Goal: Transaction & Acquisition: Purchase product/service

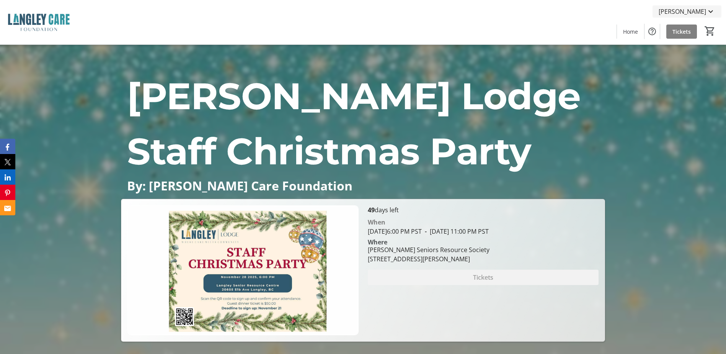
click at [713, 14] on mat-icon at bounding box center [710, 11] width 9 height 9
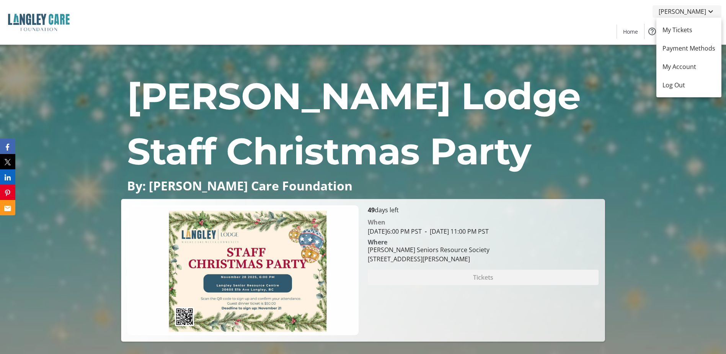
click at [712, 14] on div at bounding box center [363, 177] width 726 height 354
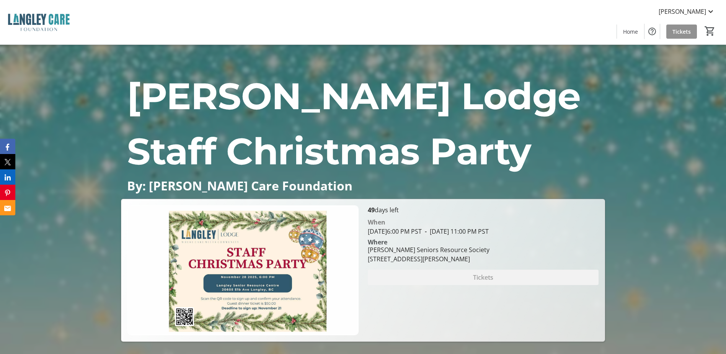
click at [684, 34] on span "Tickets" at bounding box center [681, 32] width 18 height 8
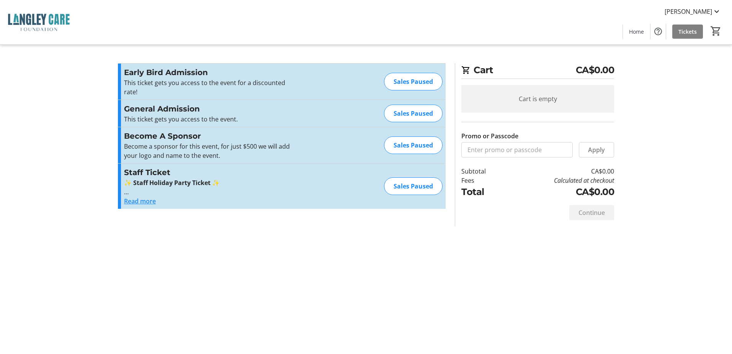
click at [137, 201] on button "Read more" at bounding box center [140, 200] width 32 height 9
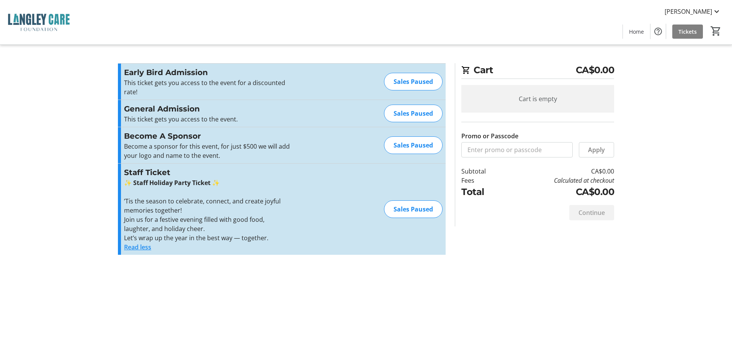
click at [653, 128] on tr-checkout-feature-upsell-ui "Cart CA$0.00 Cart is empty Promo or Passcode Apply Subtotal CA$0.00 Fees Calcul…" at bounding box center [366, 177] width 732 height 354
click at [61, 19] on img at bounding box center [39, 22] width 68 height 38
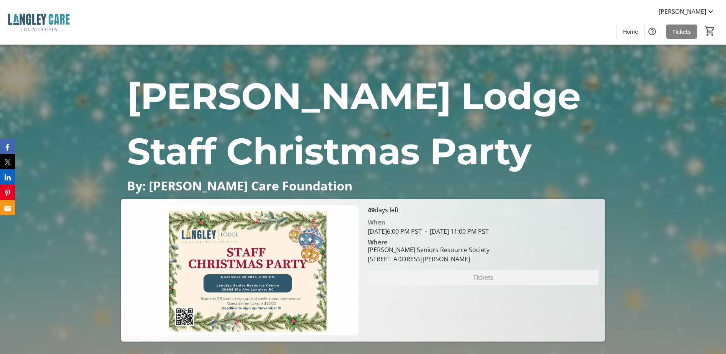
scroll to position [38, 0]
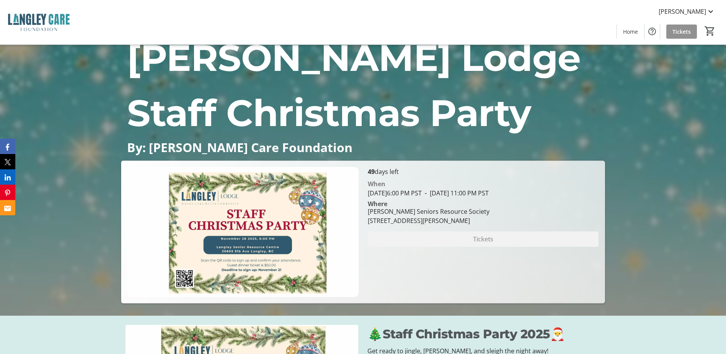
click at [683, 26] on span at bounding box center [681, 31] width 31 height 18
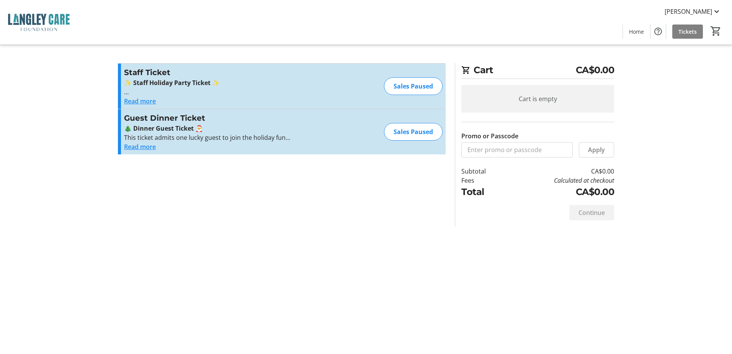
click at [142, 103] on button "Read more" at bounding box center [140, 100] width 32 height 9
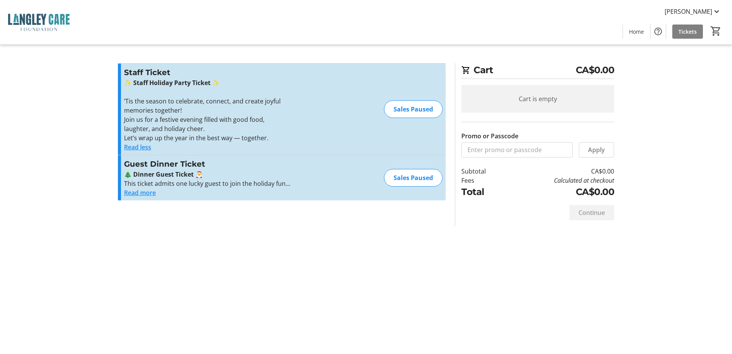
click at [141, 191] on button "Read more" at bounding box center [140, 192] width 32 height 9
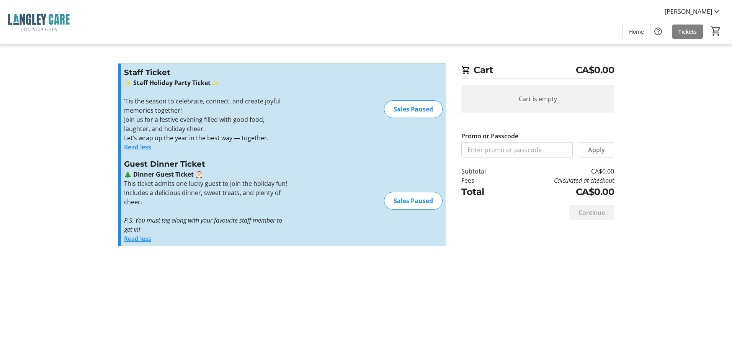
click at [668, 72] on tr-checkout-feature-upsell-ui "Cart CA$0.00 Cart is empty Promo or Passcode Apply Subtotal CA$0.00 Fees Calcul…" at bounding box center [366, 177] width 732 height 354
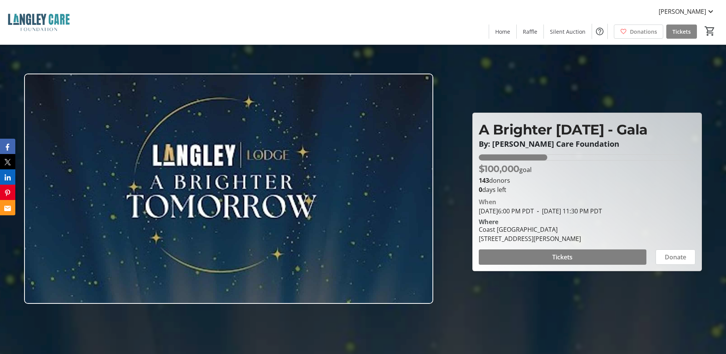
click at [688, 32] on span "Tickets" at bounding box center [681, 32] width 18 height 8
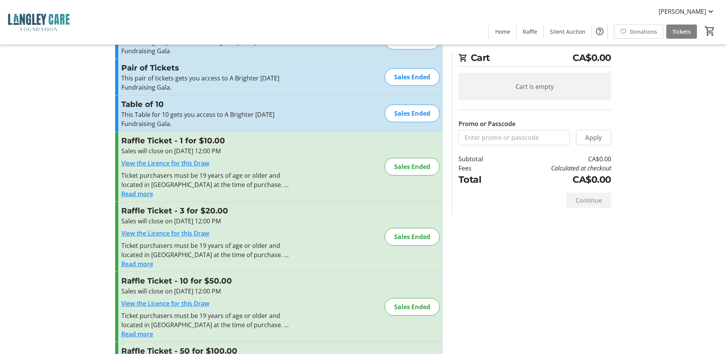
scroll to position [108, 0]
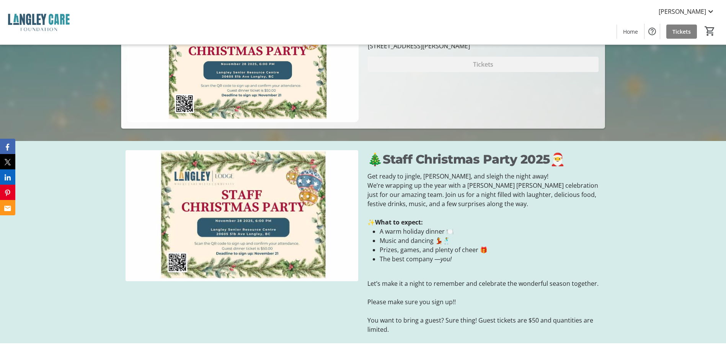
scroll to position [115, 0]
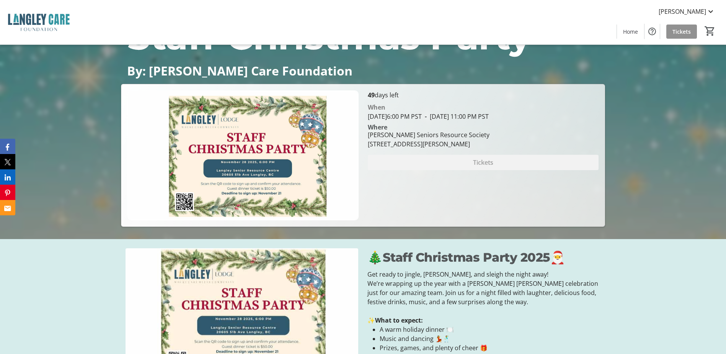
click at [680, 34] on span "Tickets" at bounding box center [681, 32] width 18 height 8
